Goal: Contribute content: Add original content to the website for others to see

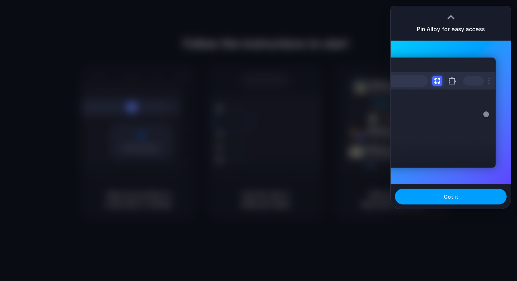
click at [254, 199] on button "Got it" at bounding box center [451, 196] width 112 height 16
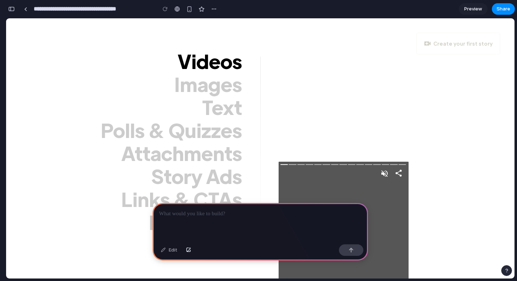
scroll to position [1187, 0]
click at [205, 220] on div at bounding box center [259, 222] width 215 height 38
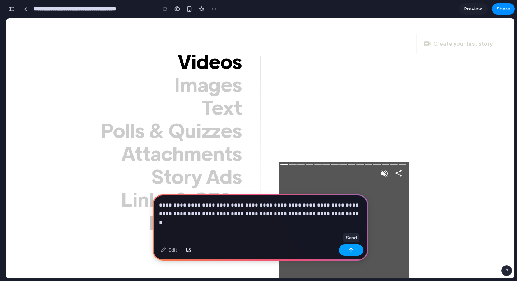
click at [355, 248] on button "button" at bounding box center [351, 249] width 24 height 11
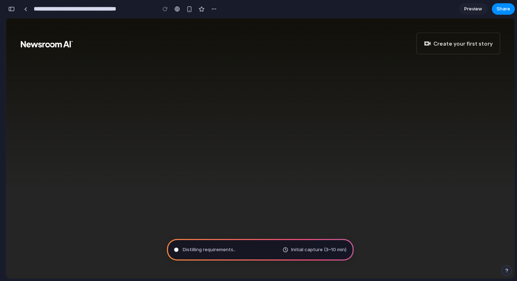
scroll to position [250, 0]
click at [208, 250] on span "Distilling requirements" at bounding box center [208, 249] width 51 height 7
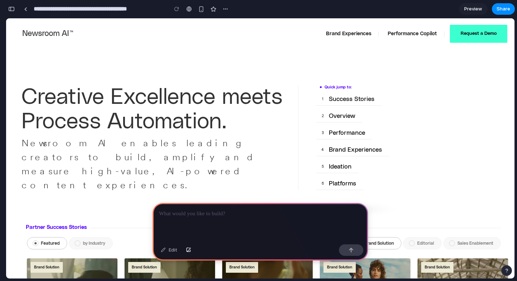
click at [217, 217] on p at bounding box center [260, 213] width 202 height 9
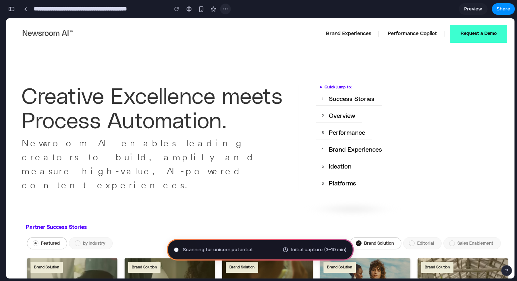
click at [225, 11] on div "button" at bounding box center [225, 9] width 6 height 6
click at [255, 12] on div "Duplicate Delete" at bounding box center [258, 140] width 517 height 281
